Goal: Information Seeking & Learning: Understand process/instructions

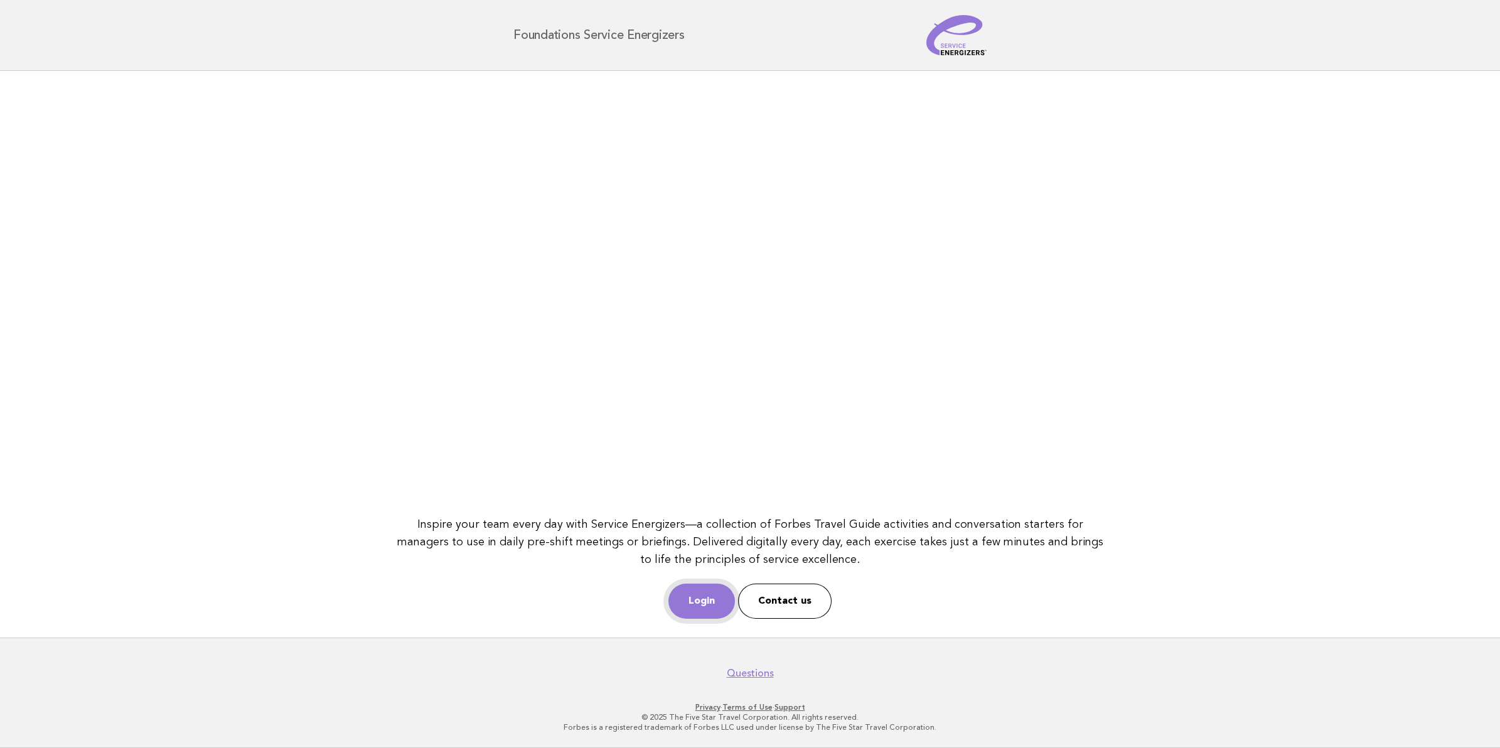
click at [704, 594] on link "Login" at bounding box center [701, 601] width 67 height 35
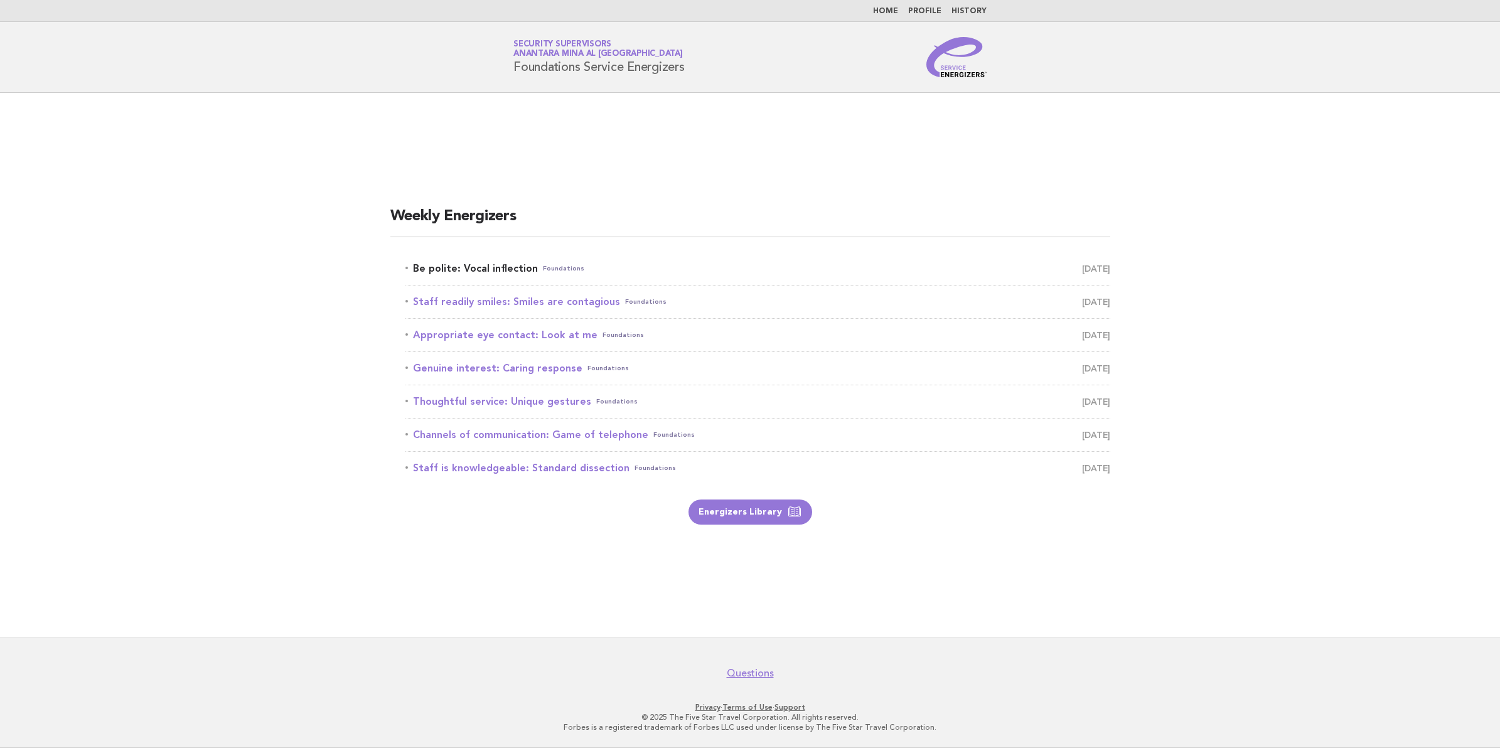
click at [474, 262] on link "Be polite: Vocal inflection Foundations [DATE]" at bounding box center [757, 269] width 705 height 18
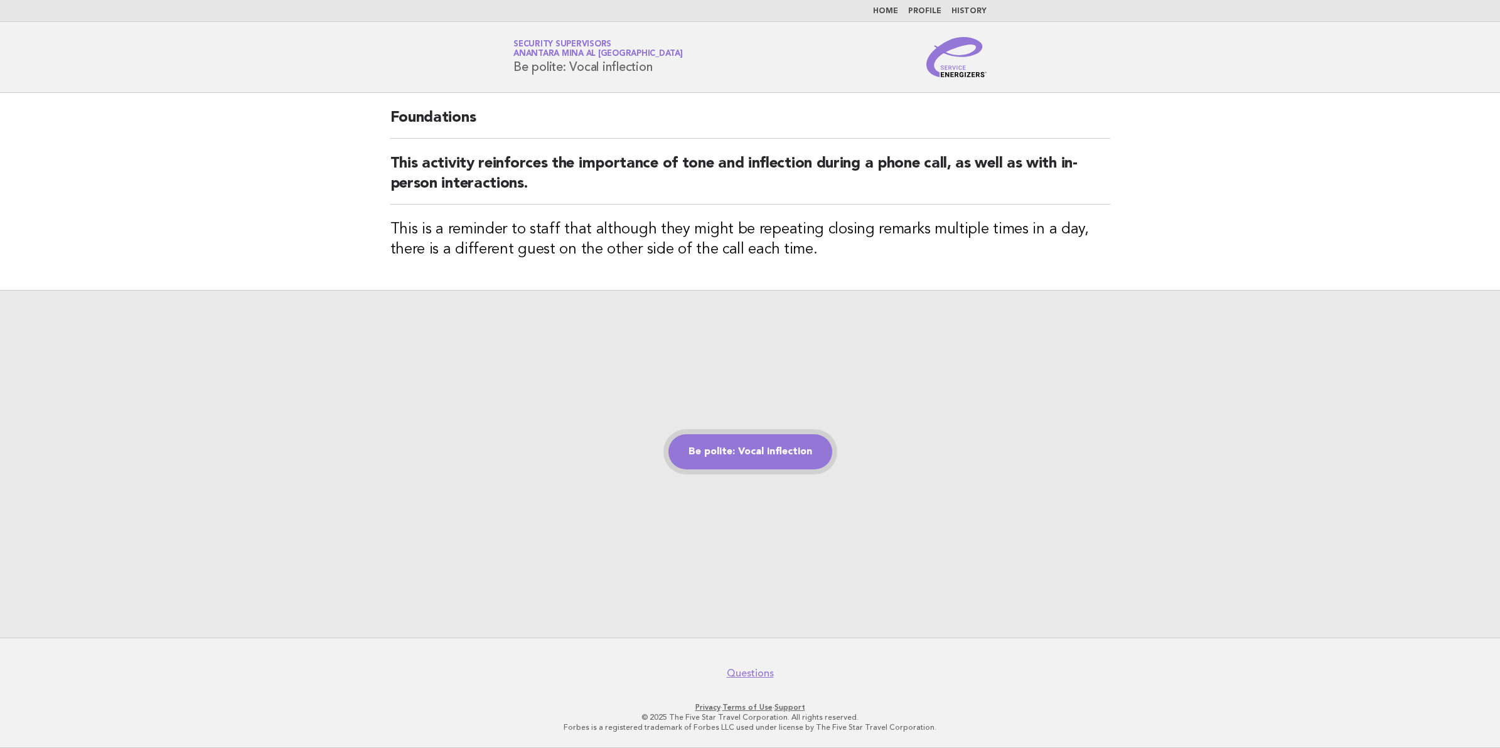
click at [746, 444] on link "Be polite: Vocal inflection" at bounding box center [750, 451] width 164 height 35
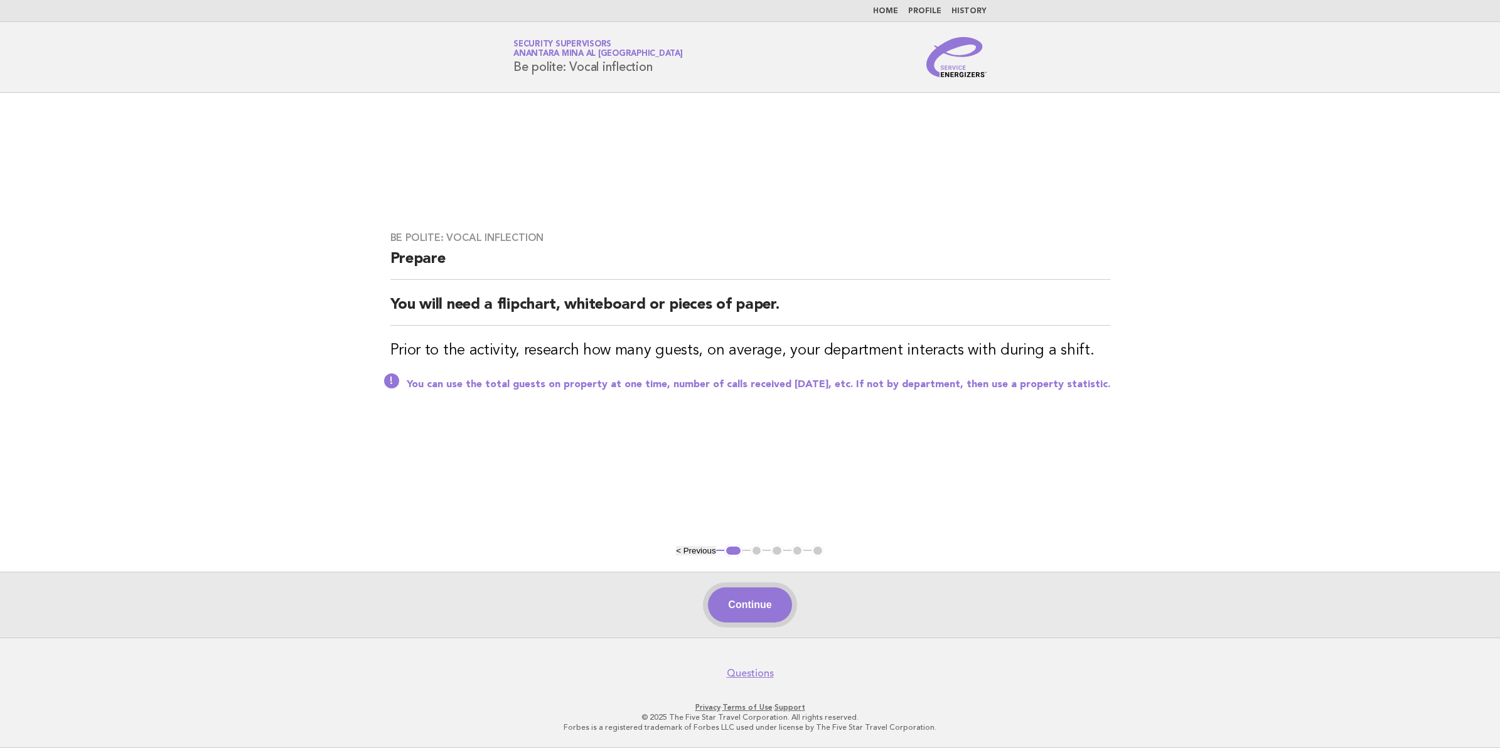
click at [739, 604] on button "Continue" at bounding box center [749, 604] width 83 height 35
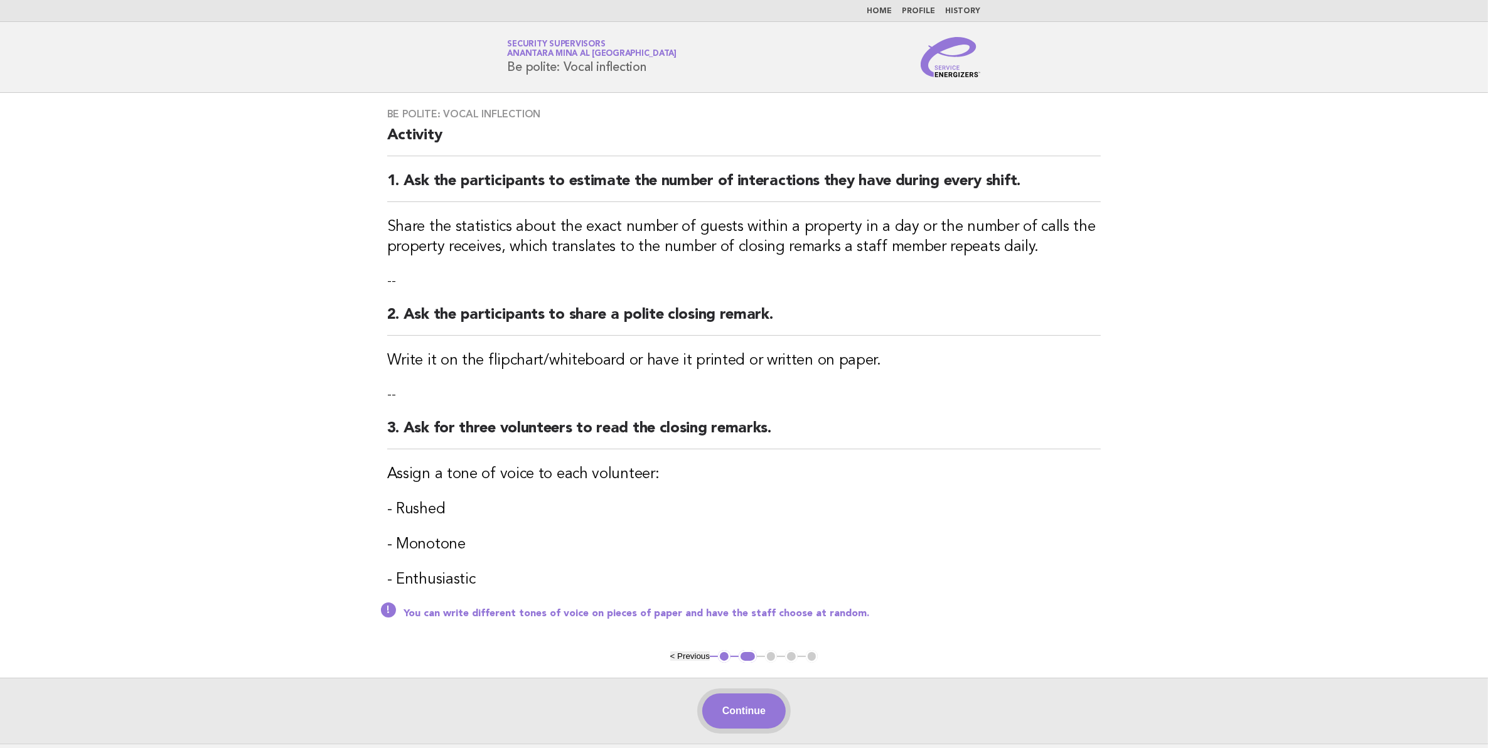
click at [764, 717] on button "Continue" at bounding box center [743, 711] width 83 height 35
